Goal: Information Seeking & Learning: Find contact information

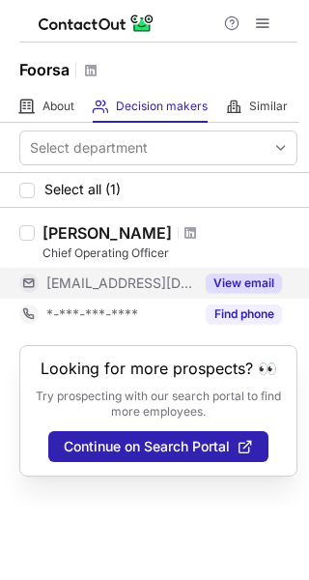
click at [252, 274] on button "View email" at bounding box center [244, 283] width 76 height 19
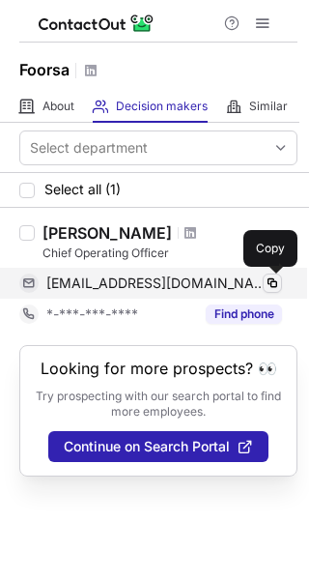
click at [271, 282] on span at bounding box center [272, 283] width 15 height 15
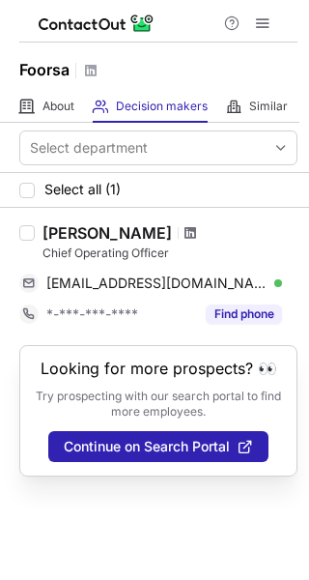
click at [185, 231] on span at bounding box center [191, 232] width 12 height 15
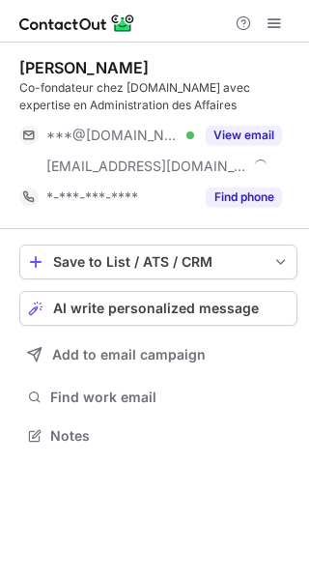
scroll to position [422, 309]
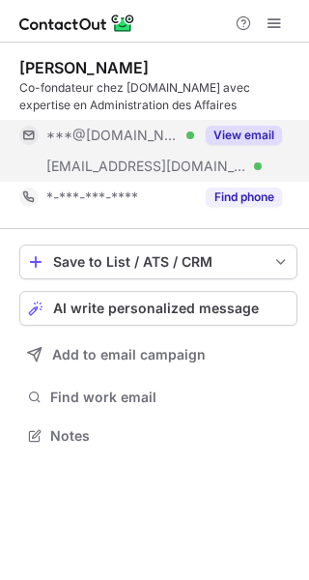
click at [230, 134] on button "View email" at bounding box center [244, 135] width 76 height 19
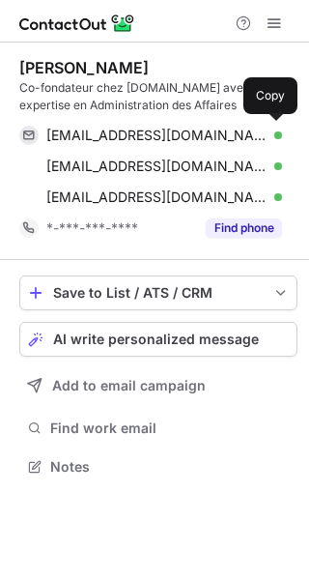
scroll to position [453, 309]
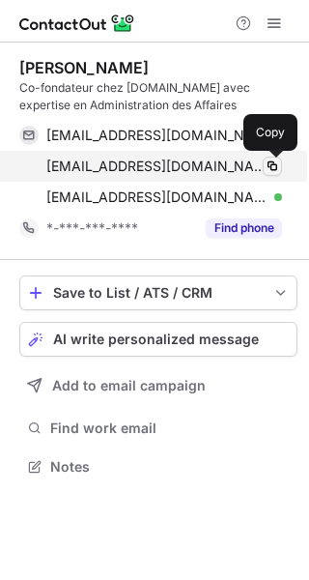
click at [276, 168] on span at bounding box center [272, 166] width 15 height 15
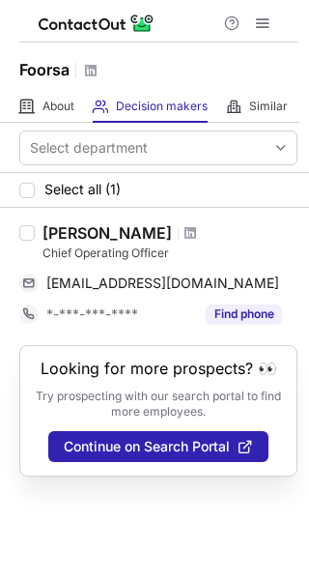
drag, startPoint x: 44, startPoint y: 231, endPoint x: 152, endPoint y: 226, distance: 108.4
click at [152, 226] on div "Abrar Ouzguiti" at bounding box center [170, 232] width 255 height 19
copy div "Abrar Ouzguiti"
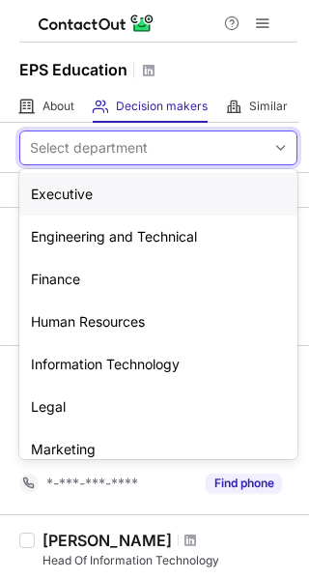
click at [180, 146] on div "Select department" at bounding box center [143, 147] width 246 height 31
click at [142, 206] on div "Executive" at bounding box center [158, 194] width 278 height 43
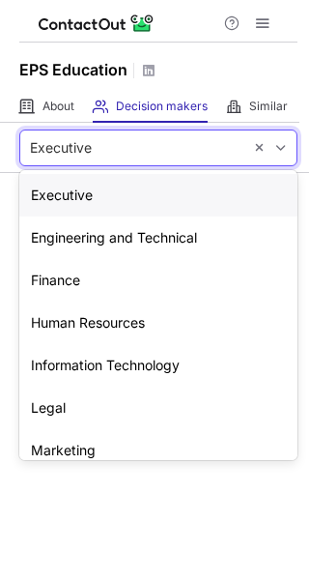
click at [172, 154] on div "Executive" at bounding box center [131, 147] width 222 height 31
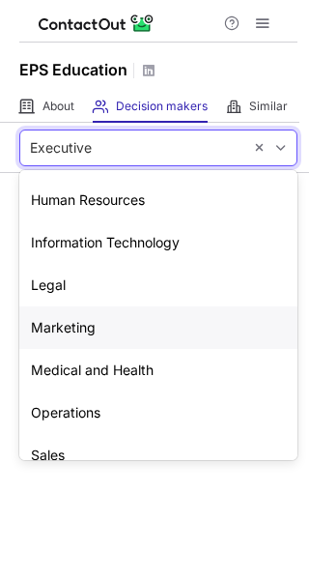
scroll to position [143, 0]
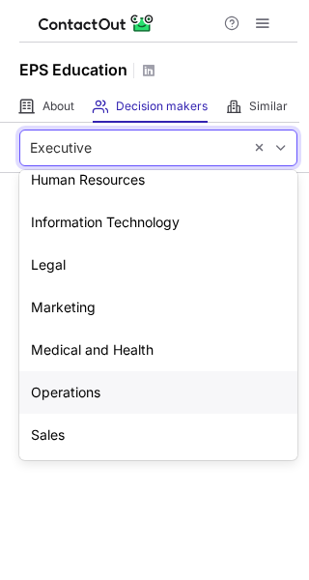
click at [96, 393] on div "Operations" at bounding box center [158, 392] width 278 height 43
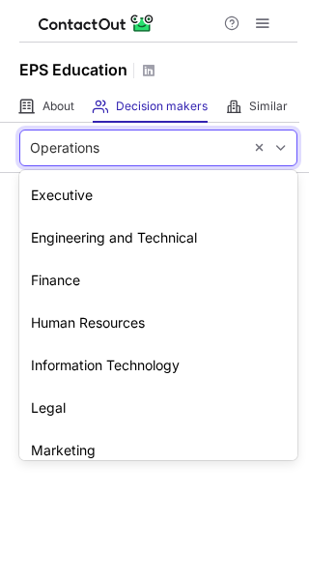
scroll to position [110, 0]
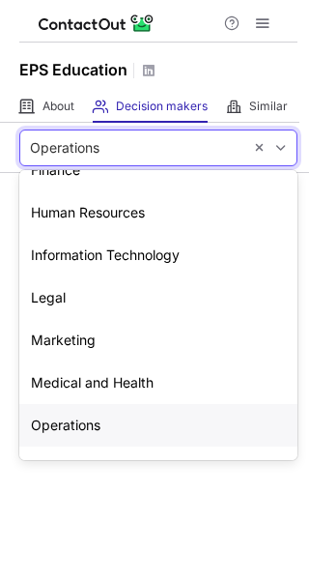
click at [169, 159] on div "Operations" at bounding box center [131, 147] width 222 height 31
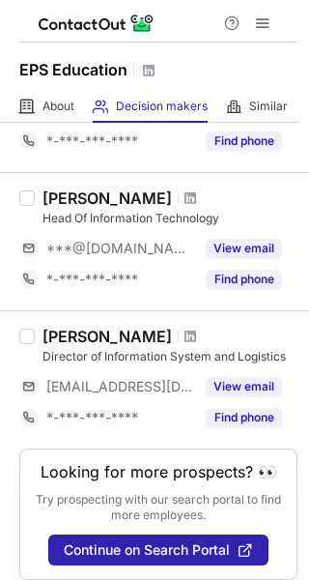
scroll to position [353, 0]
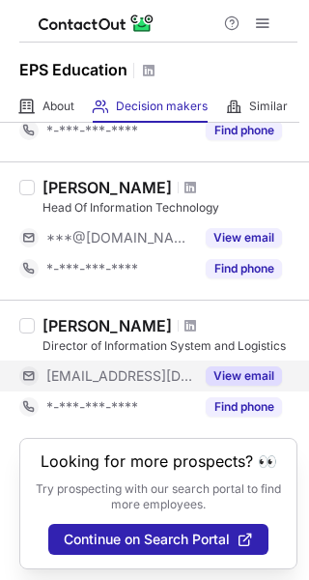
click at [244, 368] on button "View email" at bounding box center [244, 375] width 76 height 19
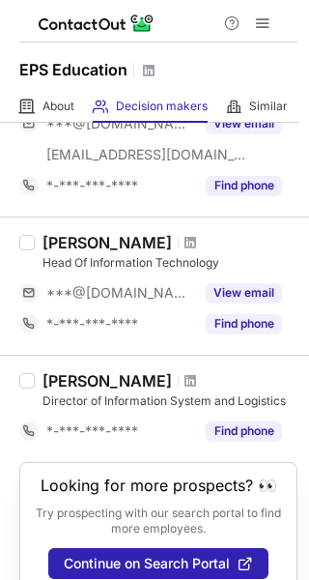
scroll to position [299, 0]
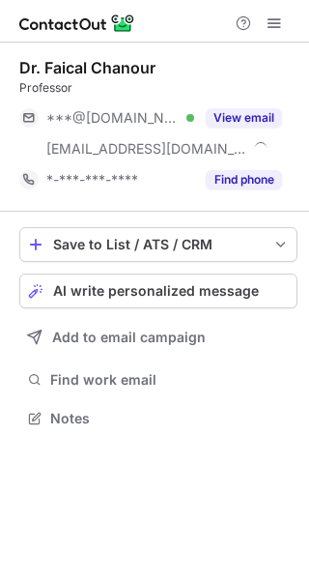
scroll to position [404, 309]
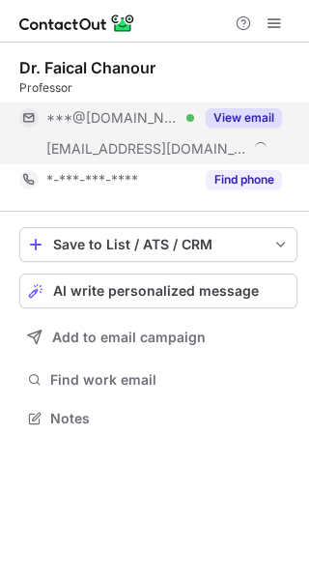
click at [238, 117] on button "View email" at bounding box center [244, 117] width 76 height 19
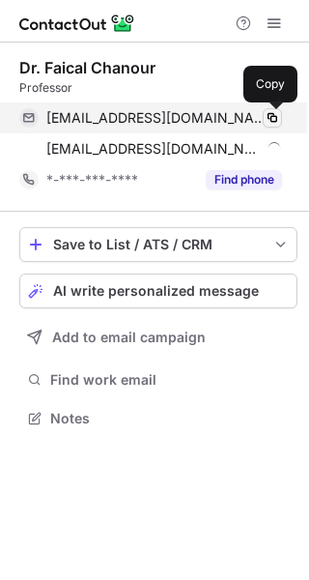
click at [275, 114] on span at bounding box center [272, 117] width 15 height 15
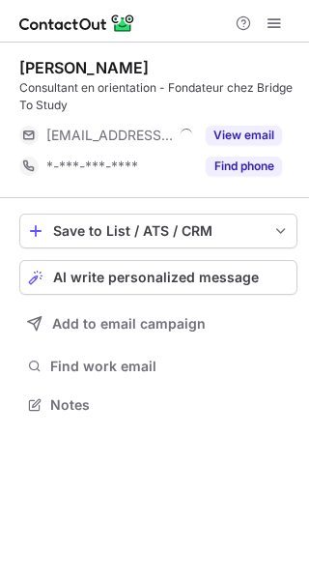
scroll to position [391, 309]
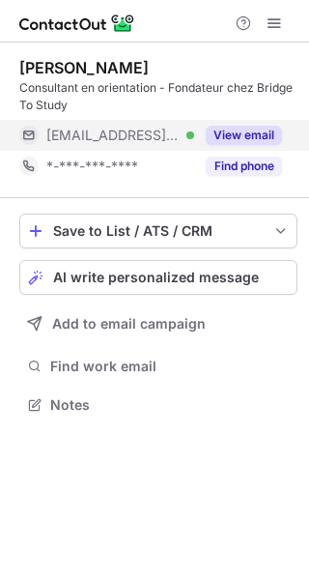
click at [229, 131] on button "View email" at bounding box center [244, 135] width 76 height 19
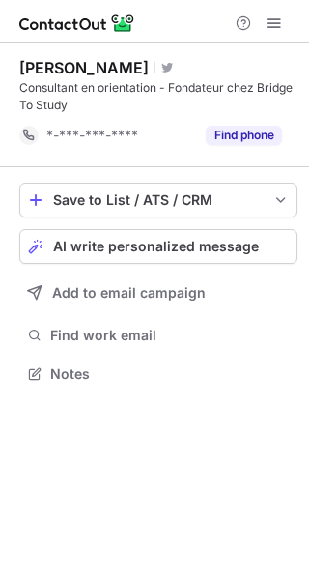
scroll to position [360, 309]
